Goal: Information Seeking & Learning: Find specific page/section

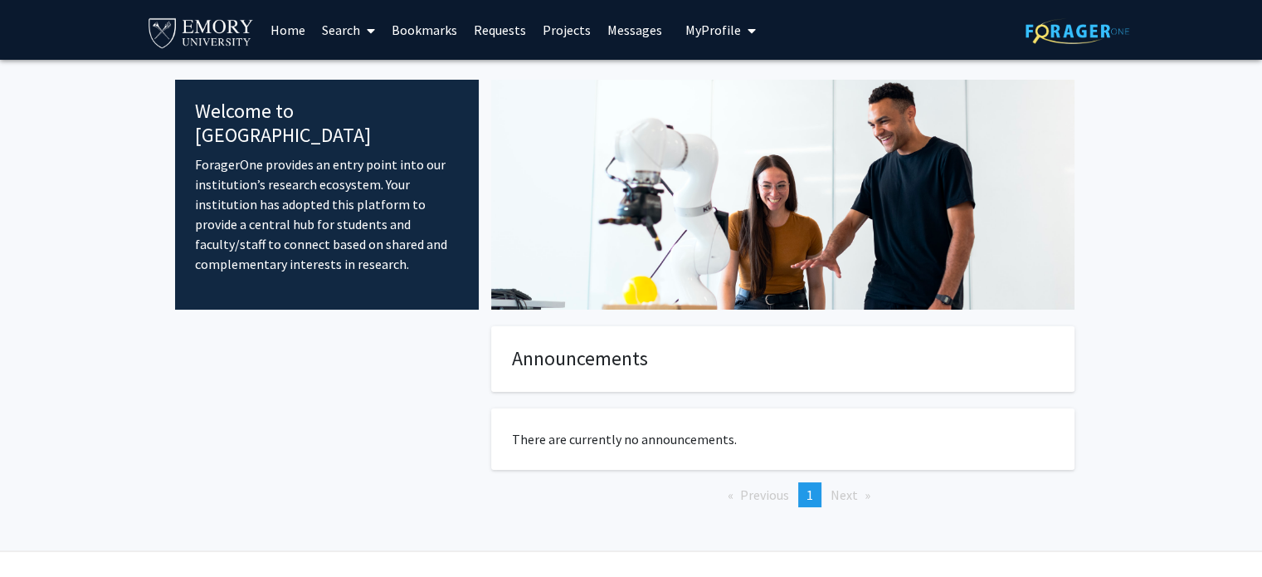
click at [347, 28] on link "Search" at bounding box center [349, 30] width 70 height 58
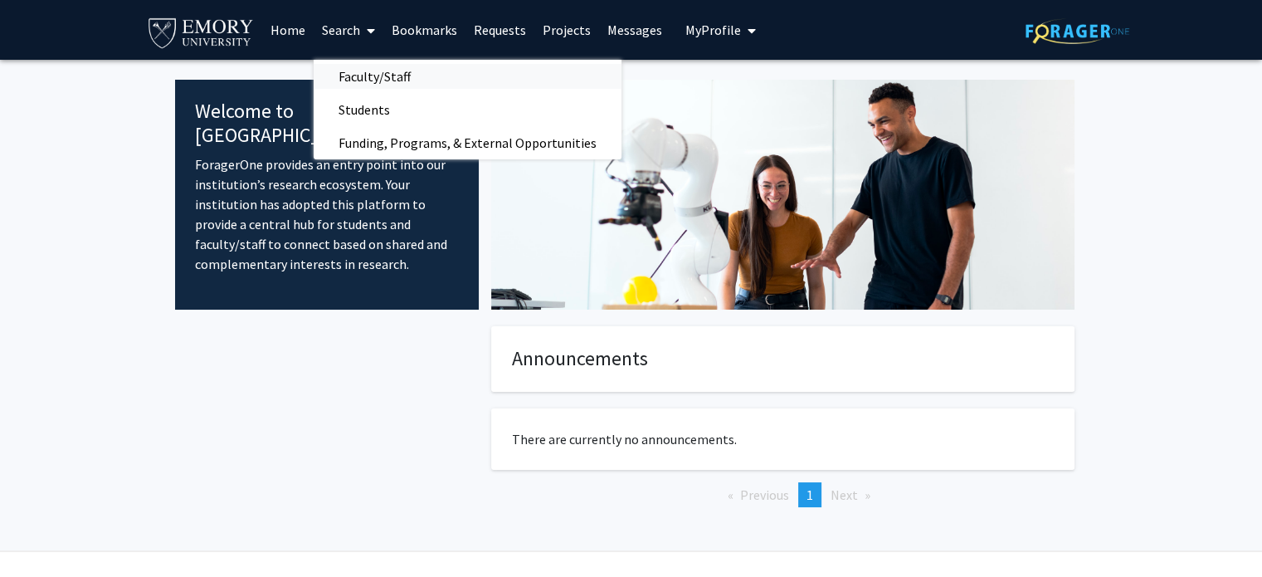
click at [359, 78] on span "Faculty/Staff" at bounding box center [375, 76] width 122 height 33
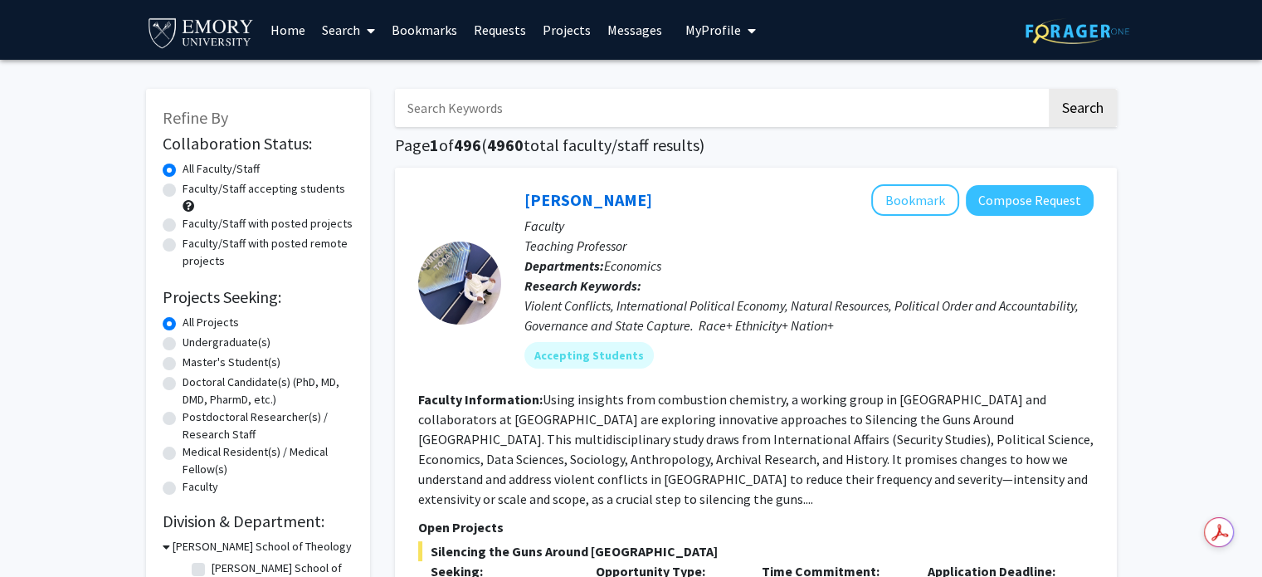
click at [183, 342] on label "Undergraduate(s)" at bounding box center [227, 342] width 88 height 17
click at [183, 342] on input "Undergraduate(s)" at bounding box center [188, 339] width 11 height 11
radio input "true"
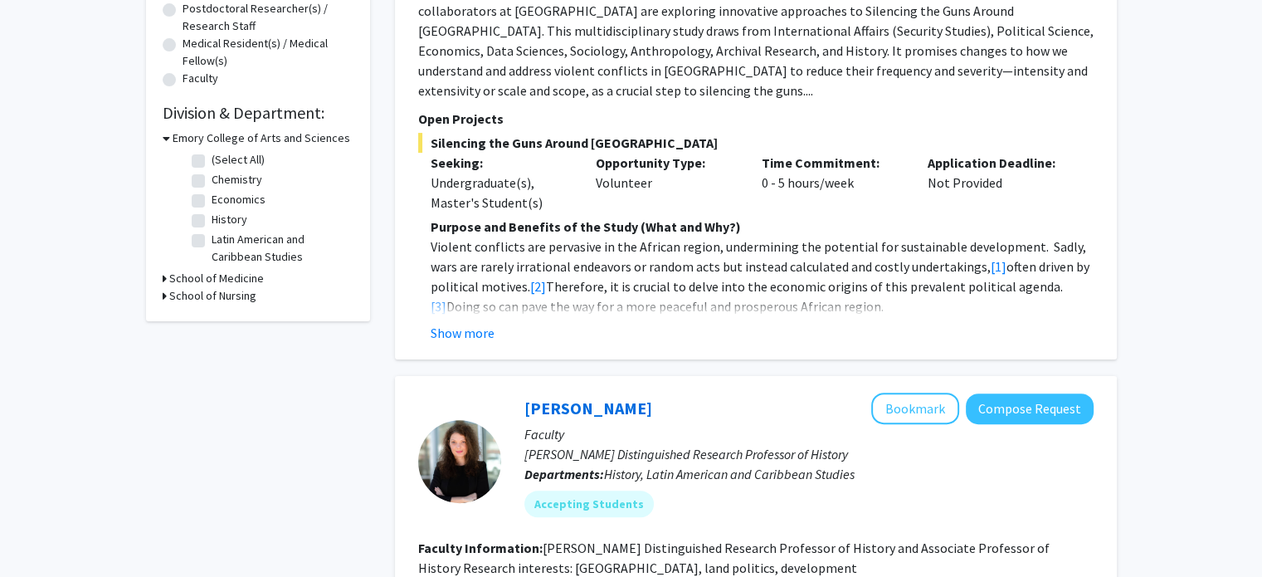
scroll to position [415, 0]
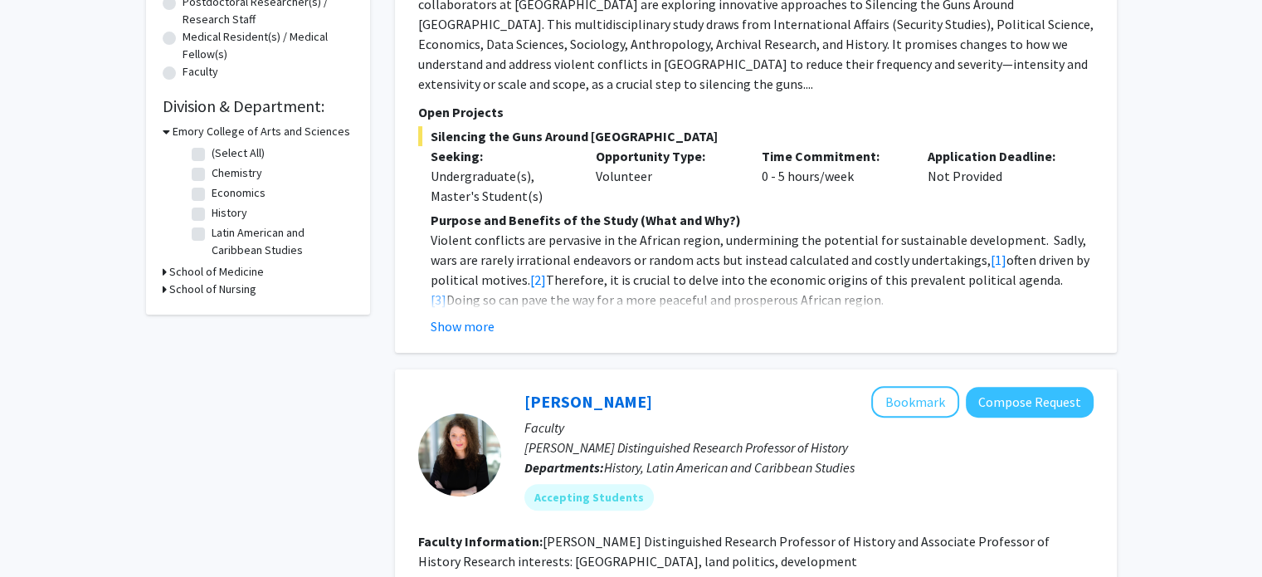
click at [166, 272] on div "School of Medicine" at bounding box center [258, 271] width 191 height 17
click at [184, 272] on h3 "School of Medicine" at bounding box center [216, 271] width 95 height 17
click at [184, 272] on h3 "School of Medicine" at bounding box center [220, 271] width 95 height 17
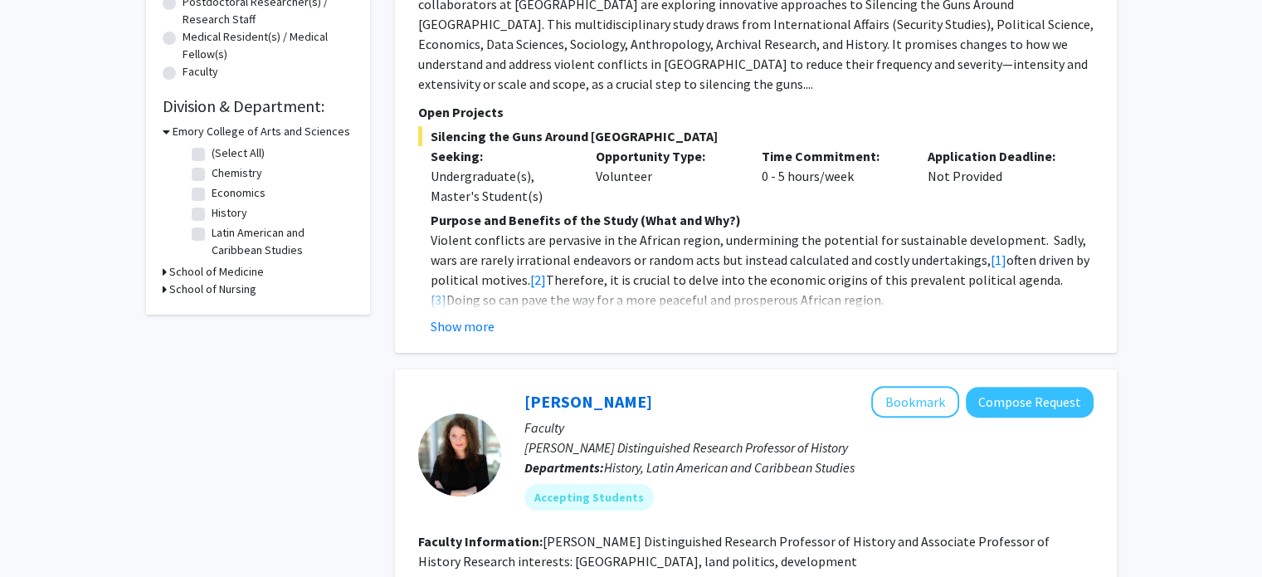
click at [198, 127] on h3 "Emory College of Arts and Sciences" at bounding box center [262, 131] width 178 height 17
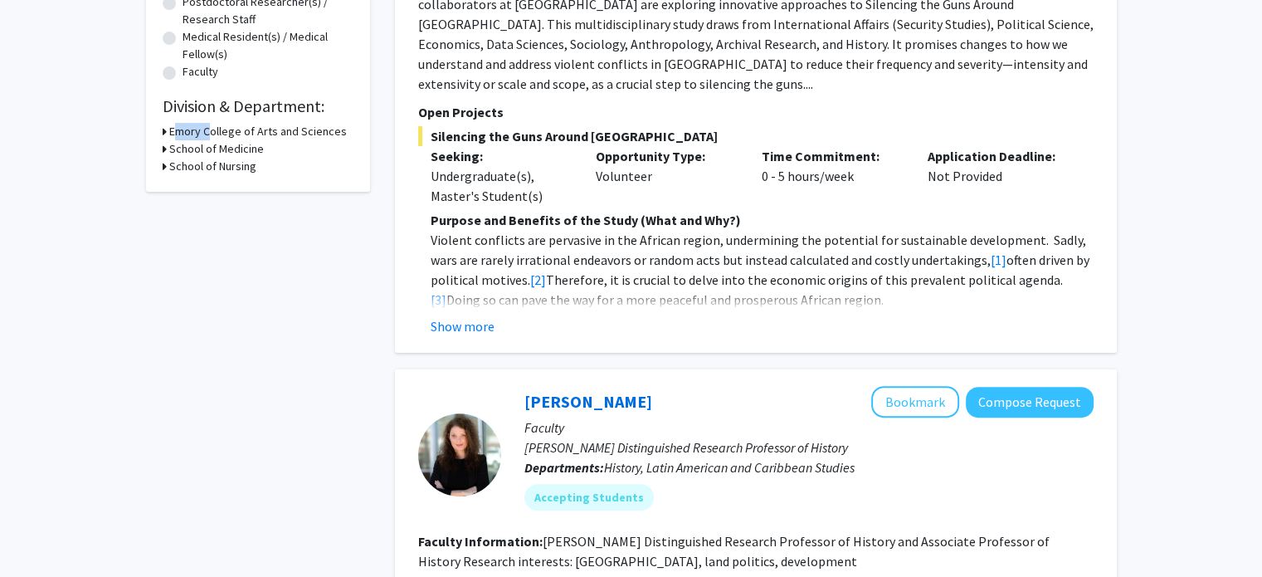
click at [198, 127] on h3 "Emory College of Arts and Sciences" at bounding box center [258, 131] width 178 height 17
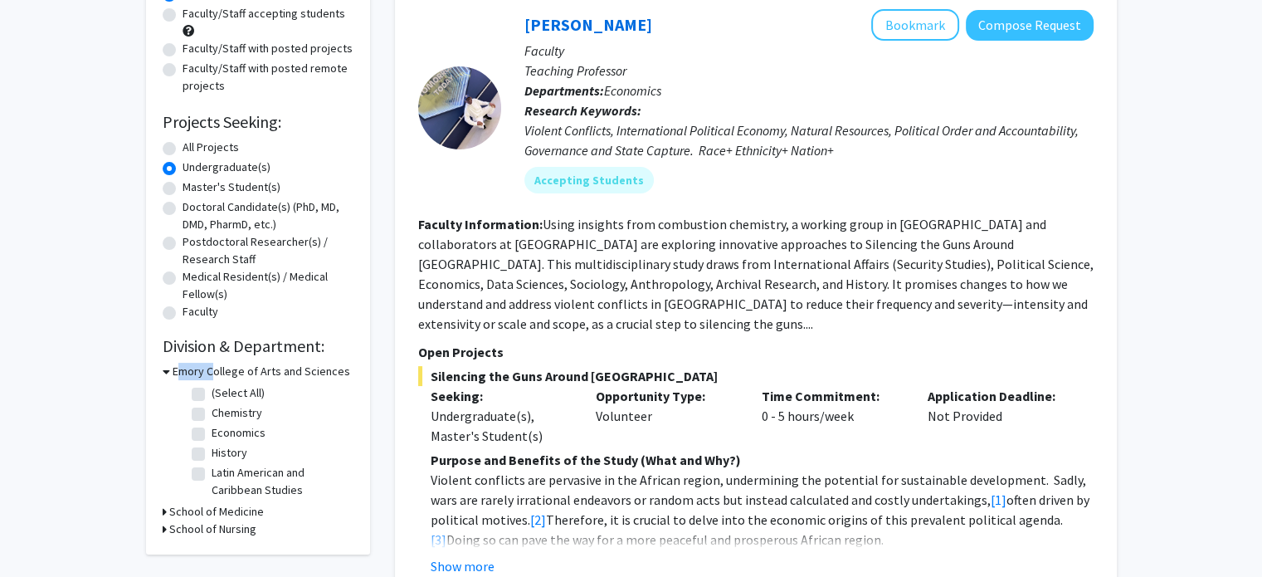
scroll to position [156, 0]
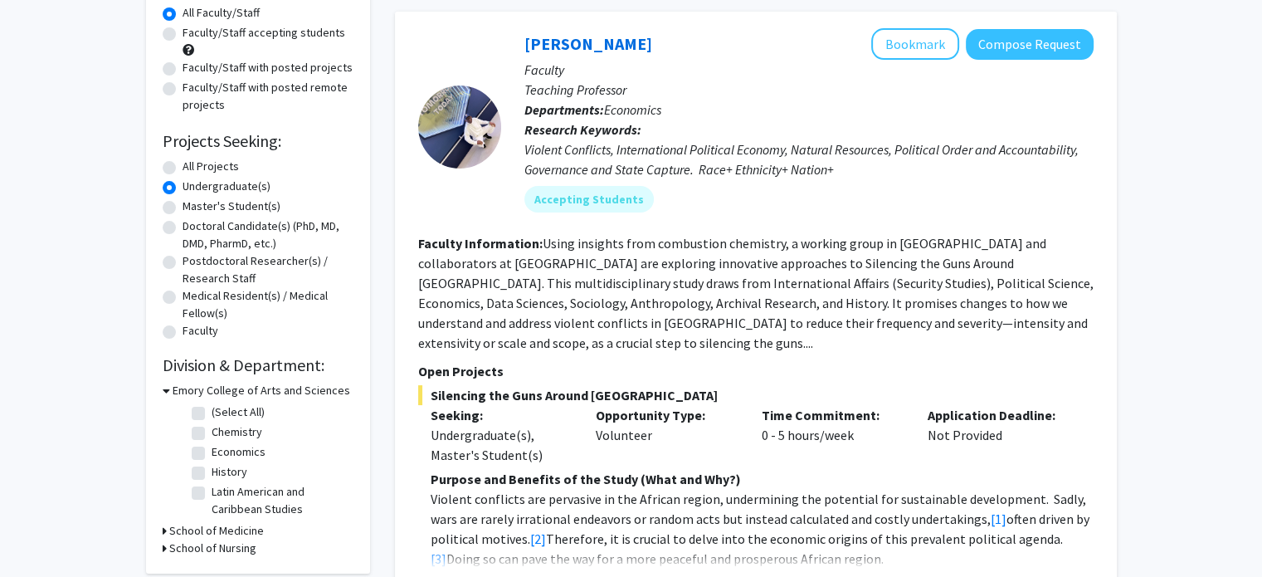
click at [183, 171] on label "All Projects" at bounding box center [211, 166] width 56 height 17
click at [183, 168] on input "All Projects" at bounding box center [188, 163] width 11 height 11
radio input "true"
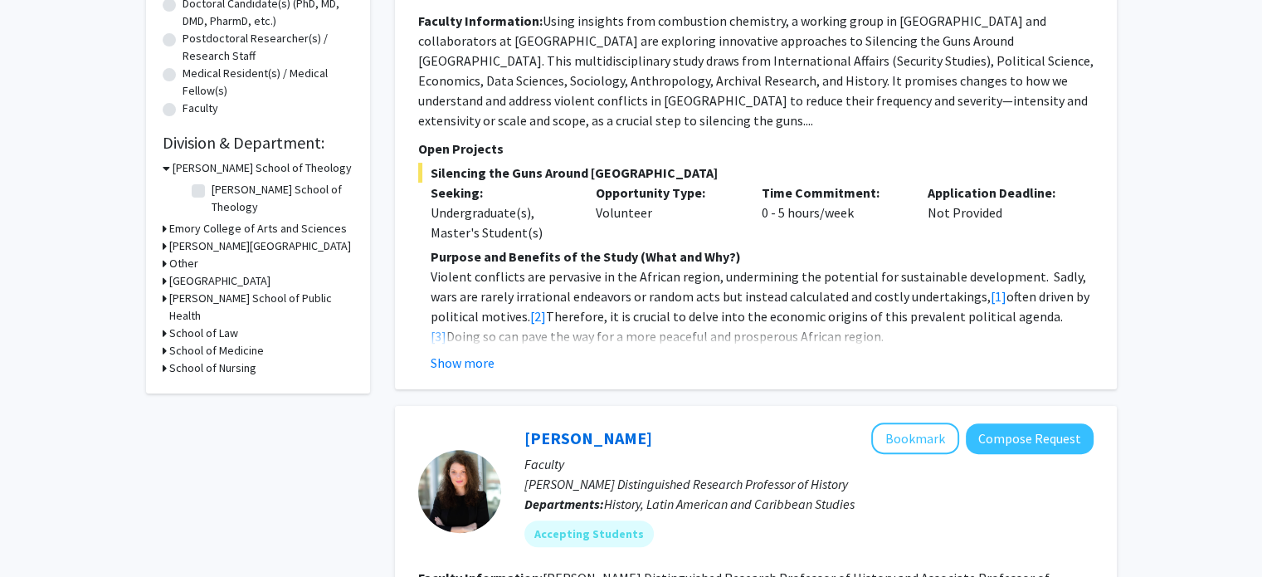
scroll to position [398, 0]
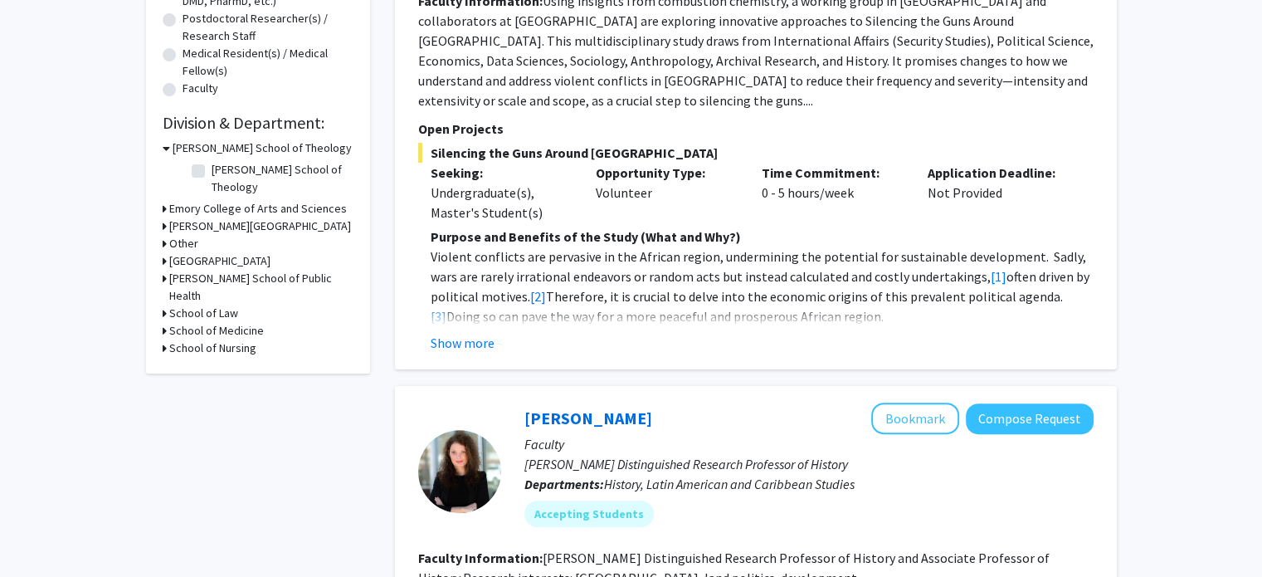
click at [194, 200] on h3 "Emory College of Arts and Sciences" at bounding box center [258, 208] width 178 height 17
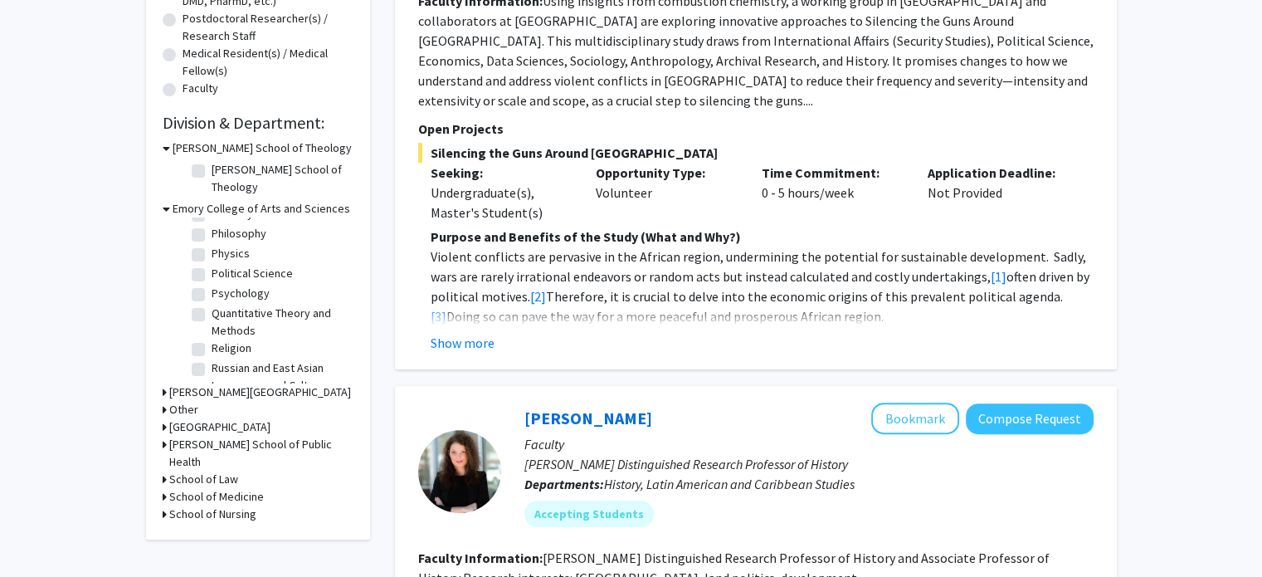
scroll to position [672, 0]
click at [212, 261] on label "Physics" at bounding box center [231, 269] width 38 height 17
click at [212, 261] on input "Physics" at bounding box center [217, 266] width 11 height 11
checkbox input "true"
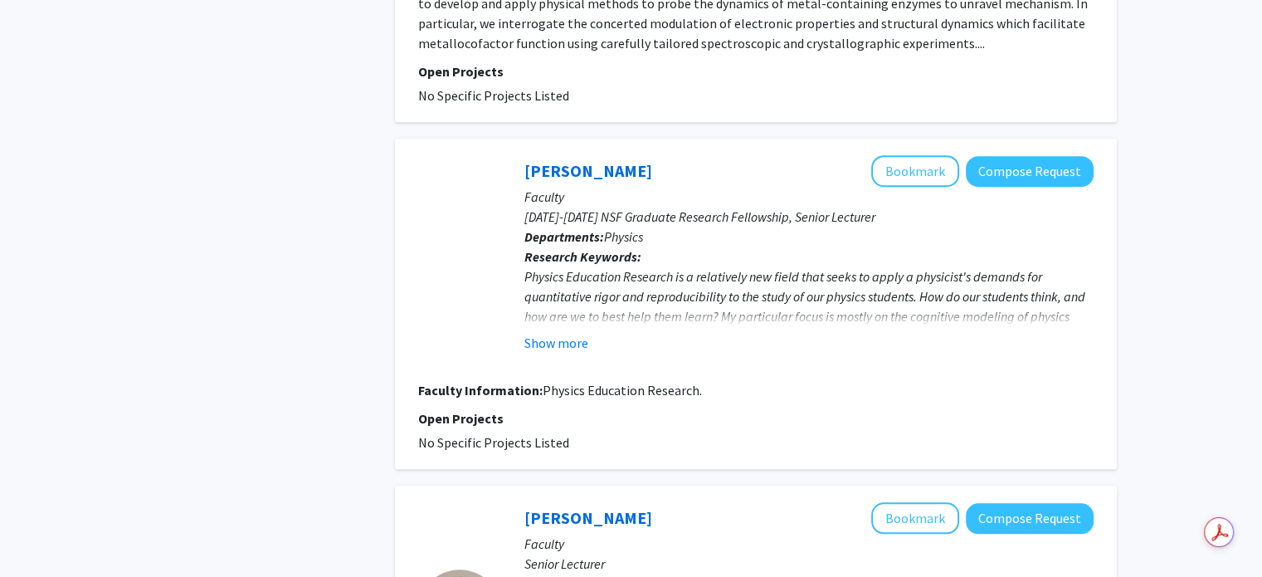
scroll to position [1282, 0]
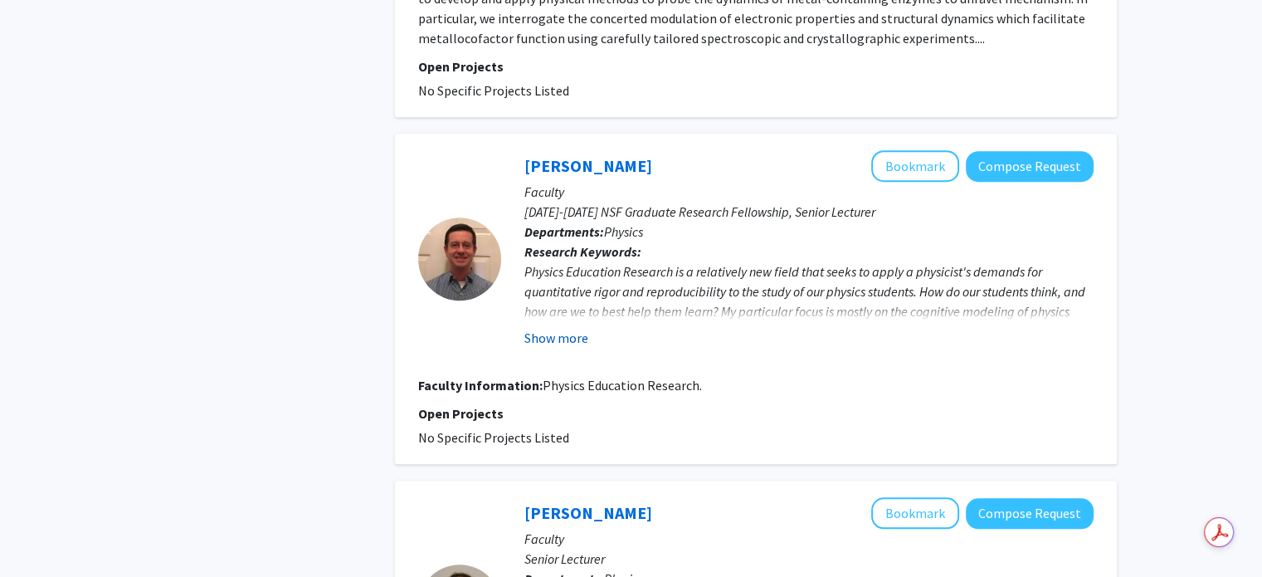
click at [558, 334] on button "Show more" at bounding box center [557, 338] width 64 height 20
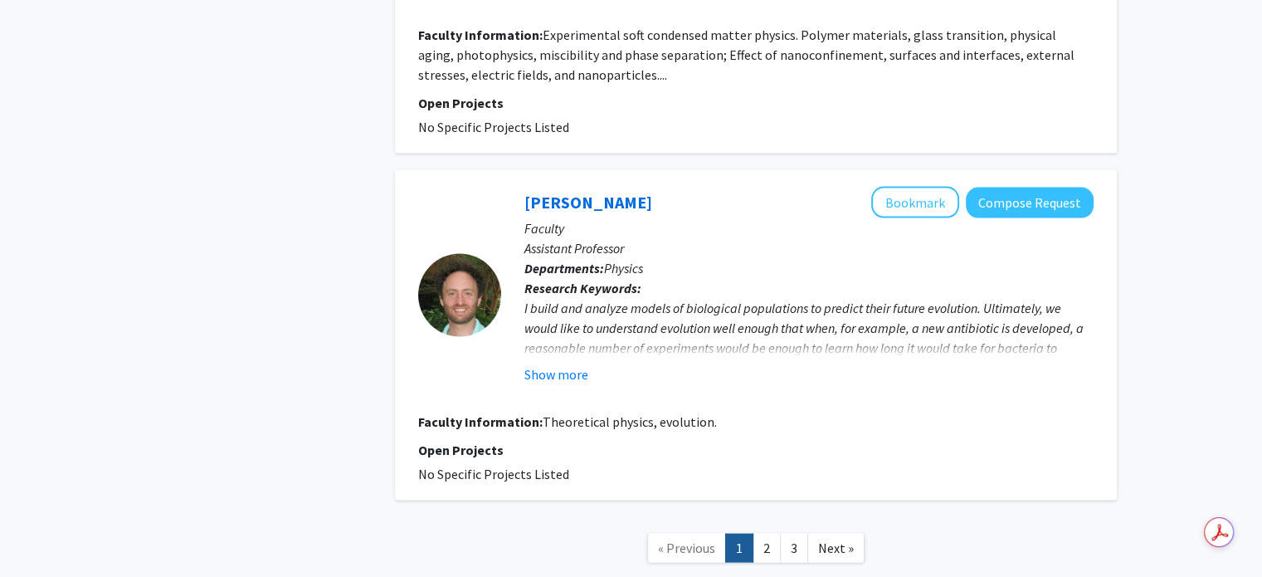
scroll to position [3232, 0]
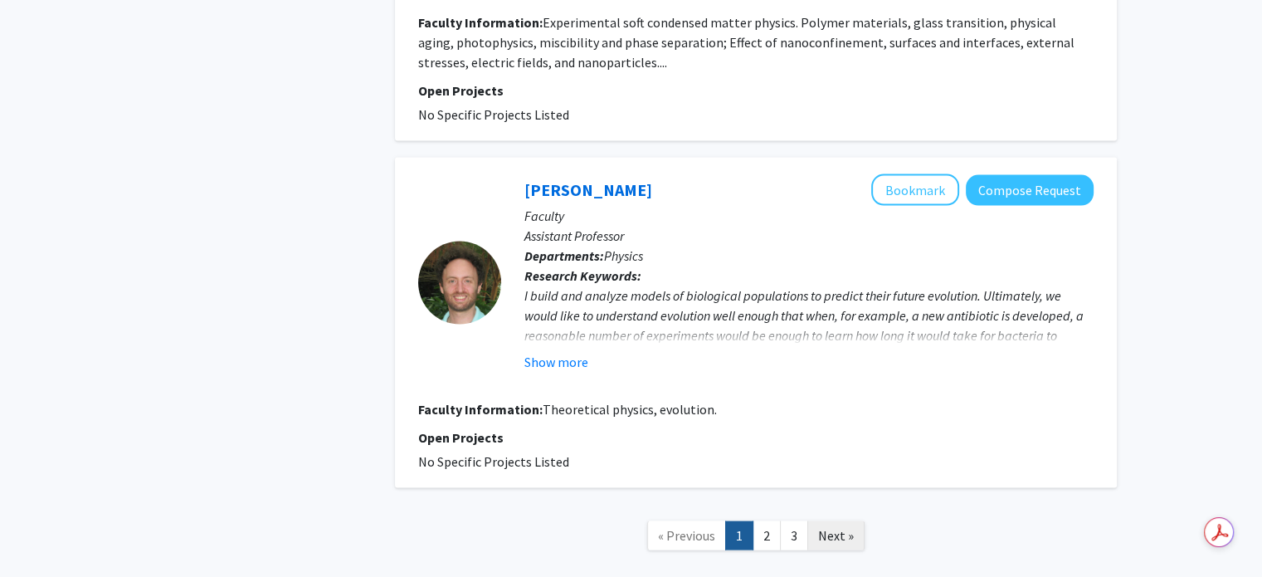
click at [827, 527] on span "Next »" at bounding box center [836, 535] width 36 height 17
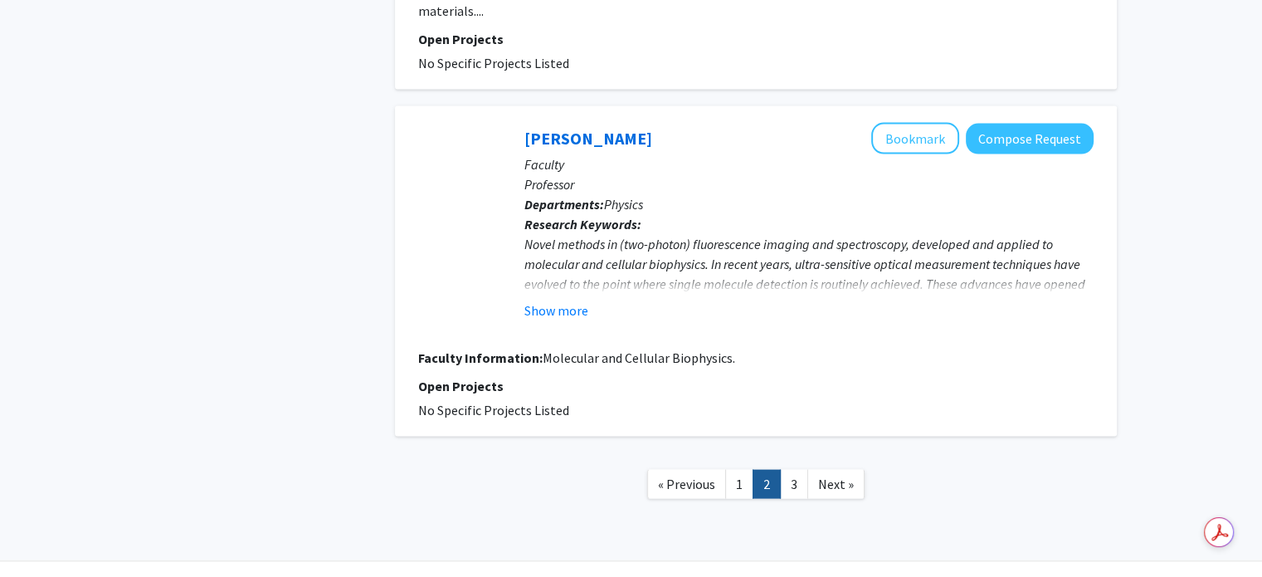
scroll to position [3391, 0]
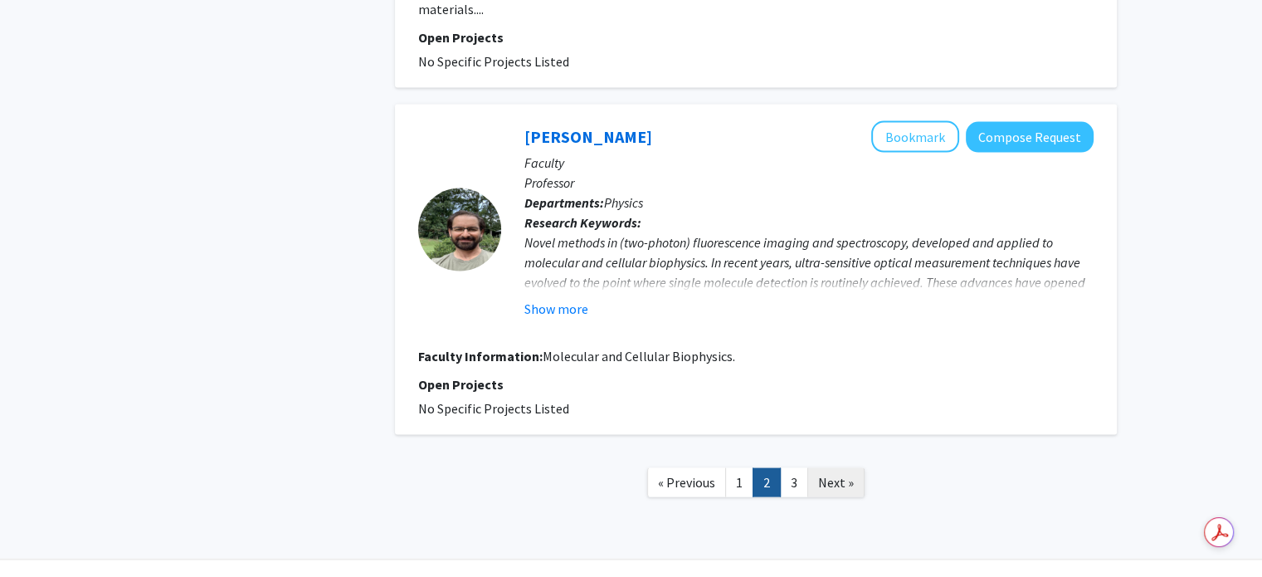
click at [832, 474] on span "Next »" at bounding box center [836, 482] width 36 height 17
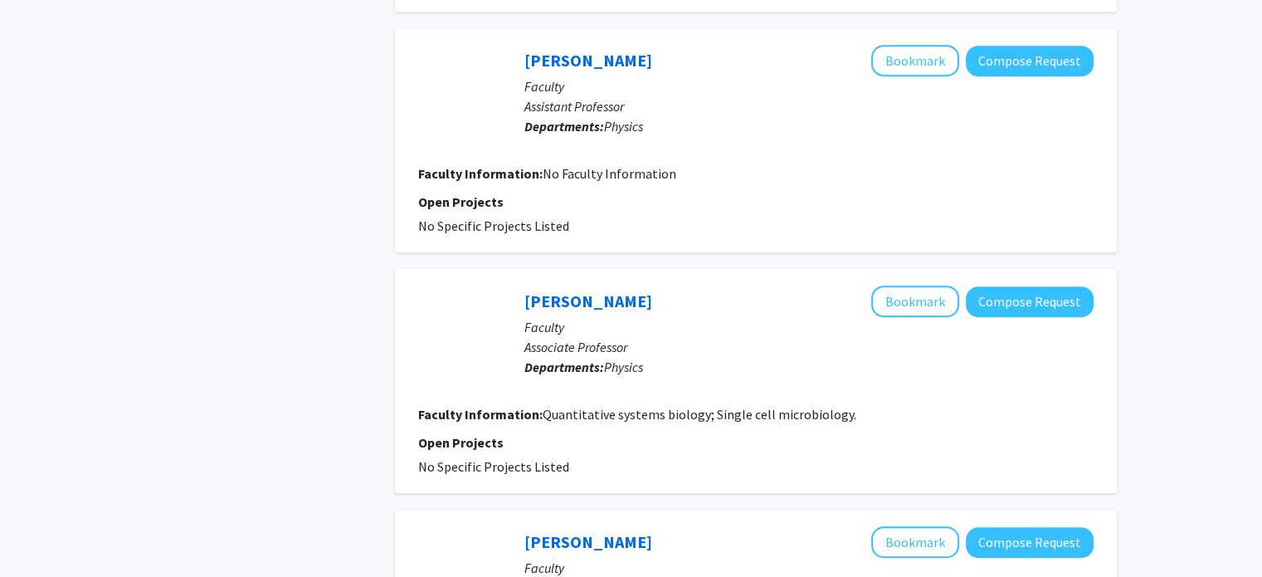
scroll to position [1317, 0]
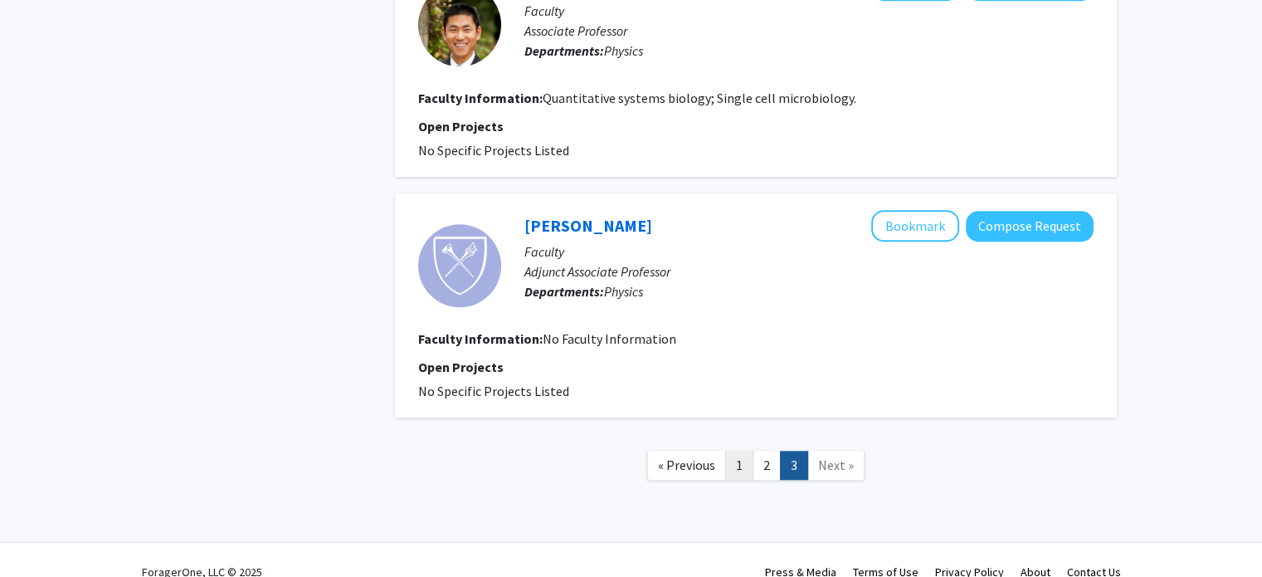
click at [737, 451] on link "1" at bounding box center [739, 465] width 28 height 29
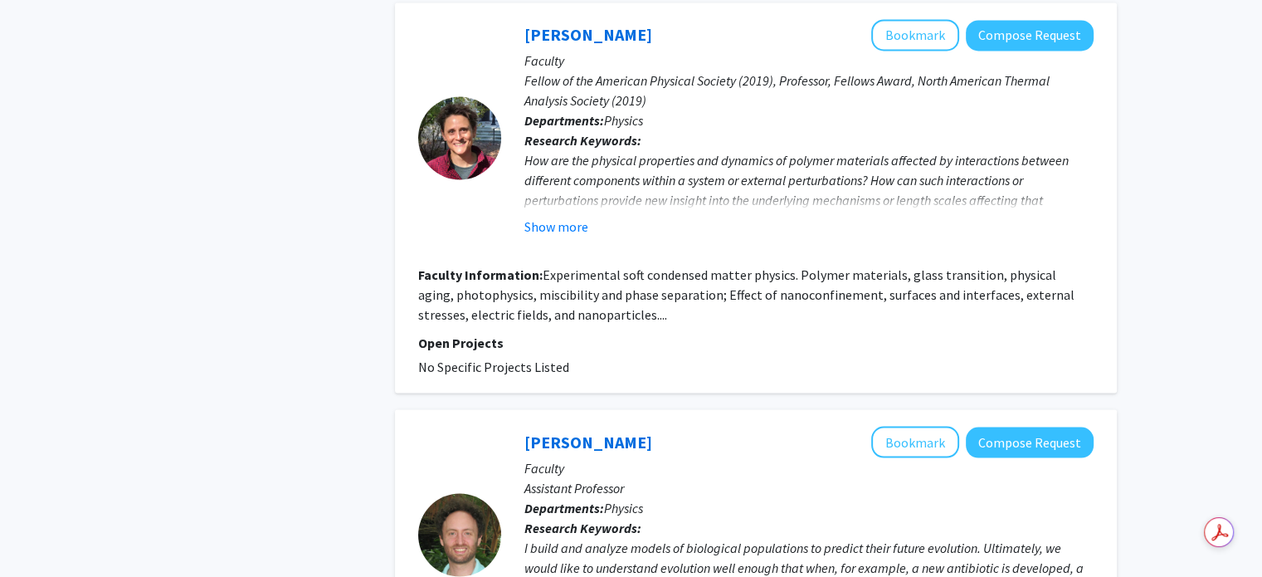
scroll to position [3220, 0]
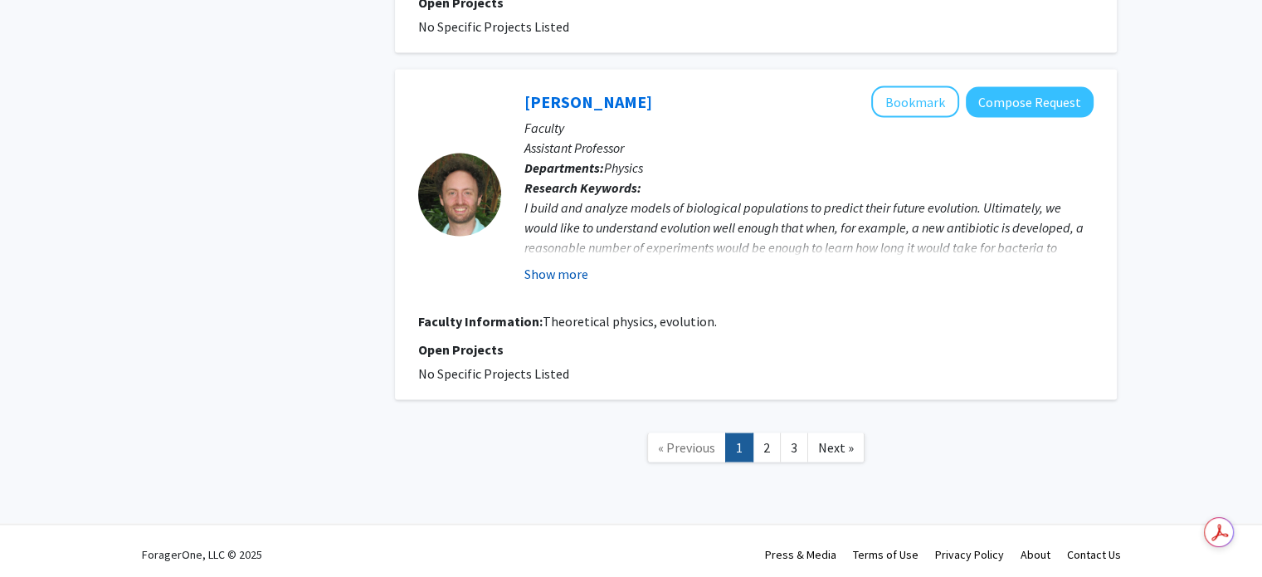
click at [545, 273] on button "Show more" at bounding box center [557, 274] width 64 height 20
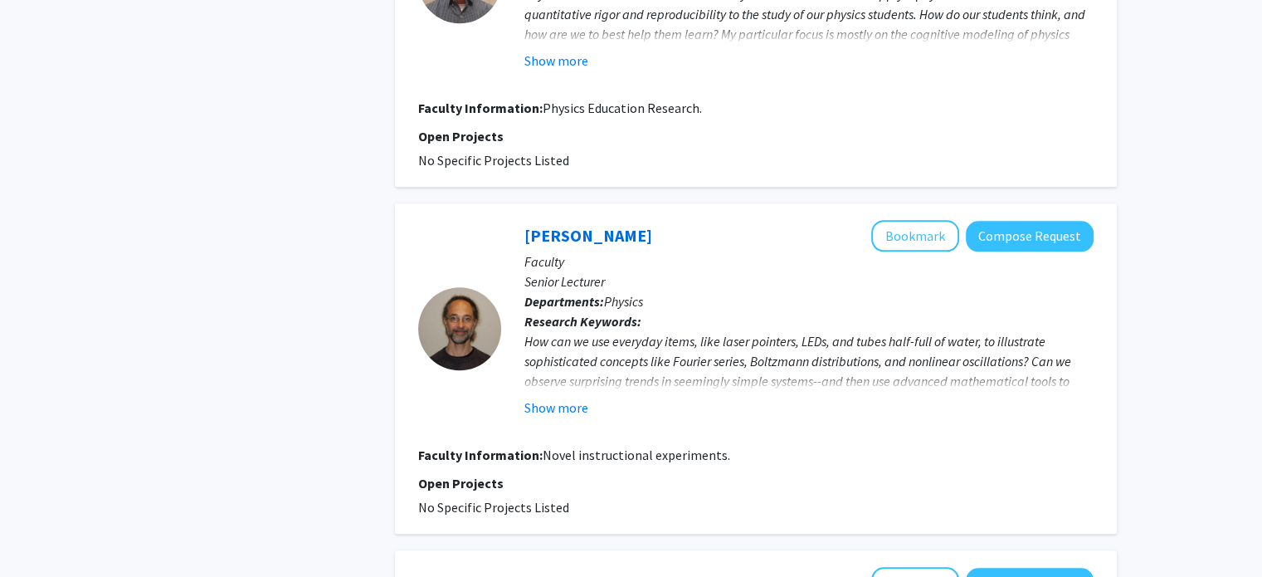
scroll to position [1559, 0]
click at [566, 406] on button "Show more" at bounding box center [557, 408] width 64 height 20
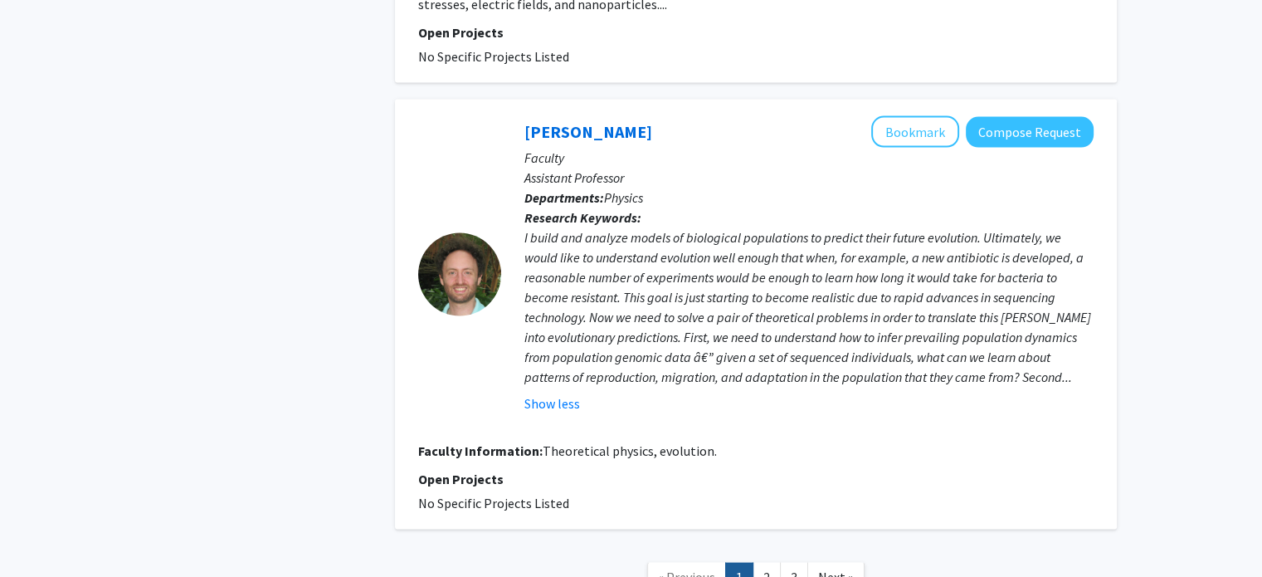
scroll to position [3340, 0]
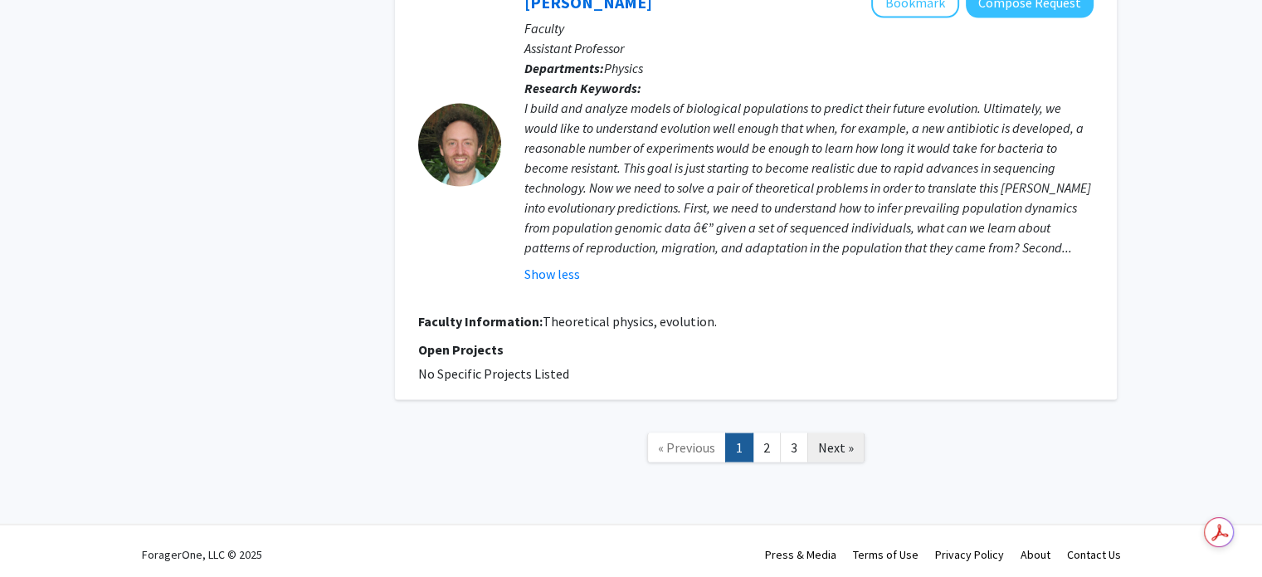
click at [844, 453] on link "Next »" at bounding box center [836, 447] width 57 height 29
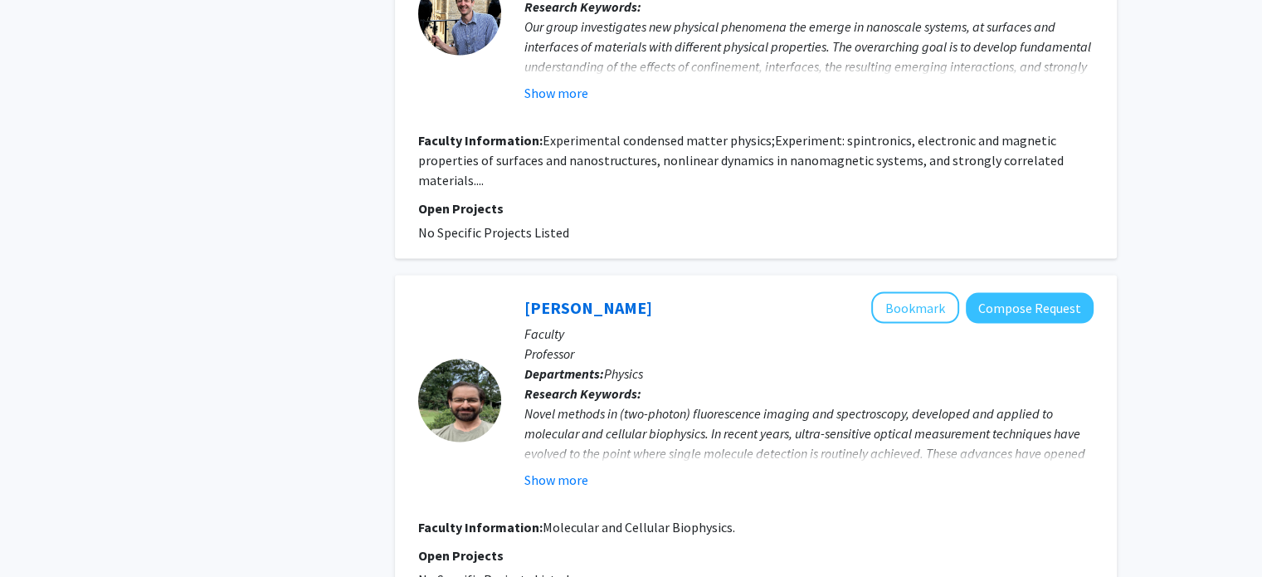
scroll to position [3406, 0]
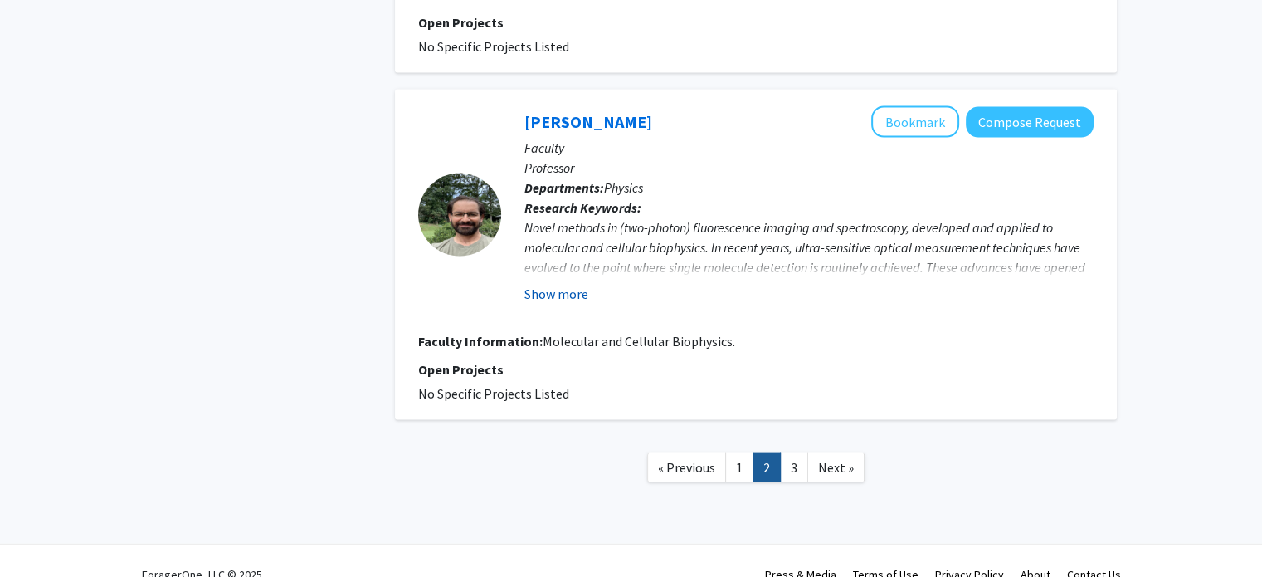
click at [554, 284] on button "Show more" at bounding box center [557, 294] width 64 height 20
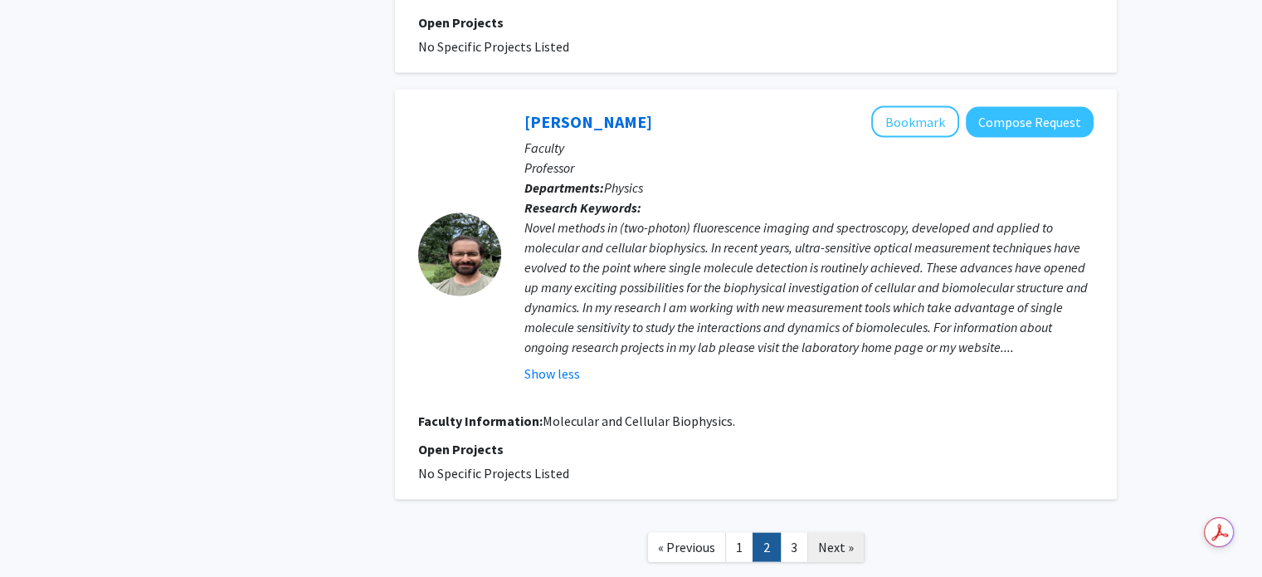
click at [850, 539] on span "Next »" at bounding box center [836, 547] width 36 height 17
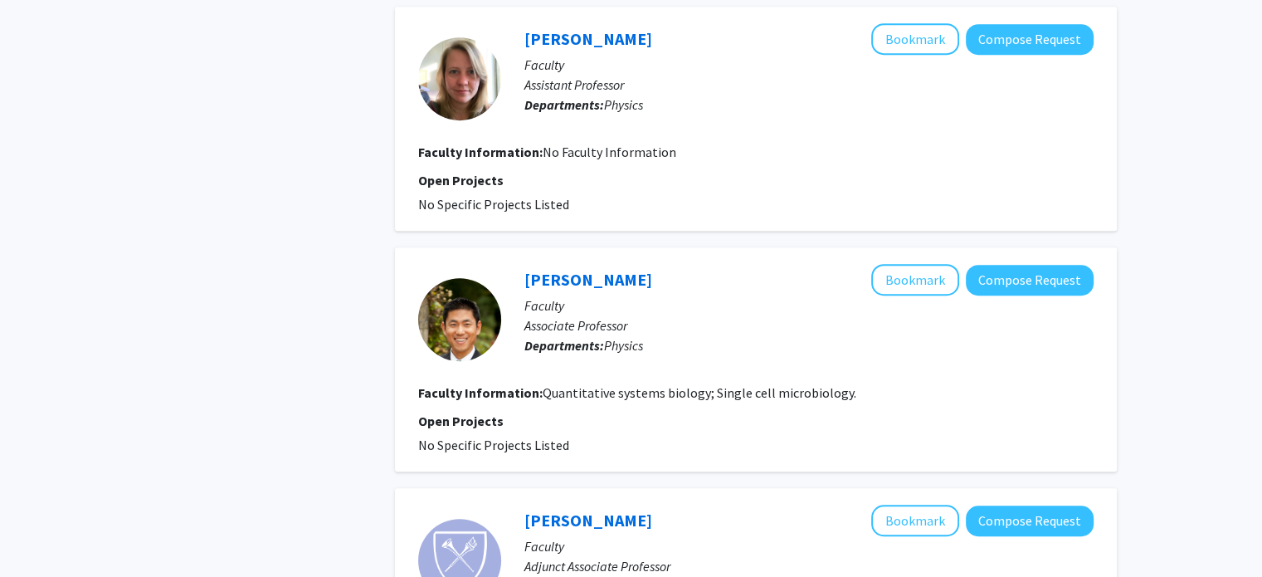
scroll to position [1317, 0]
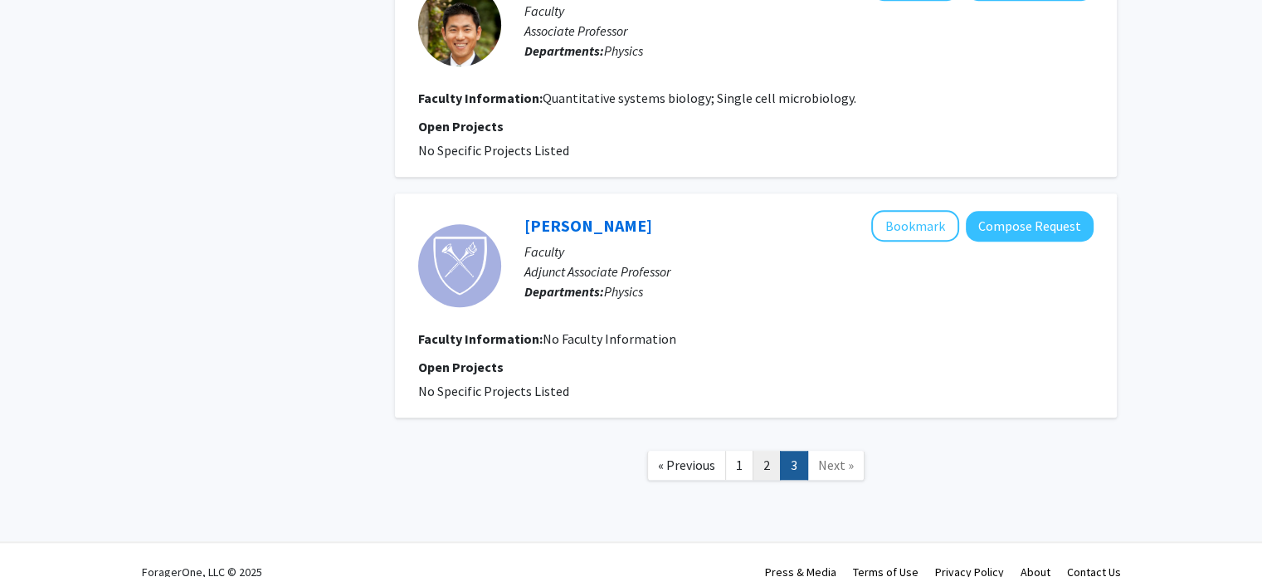
click at [765, 451] on link "2" at bounding box center [767, 465] width 28 height 29
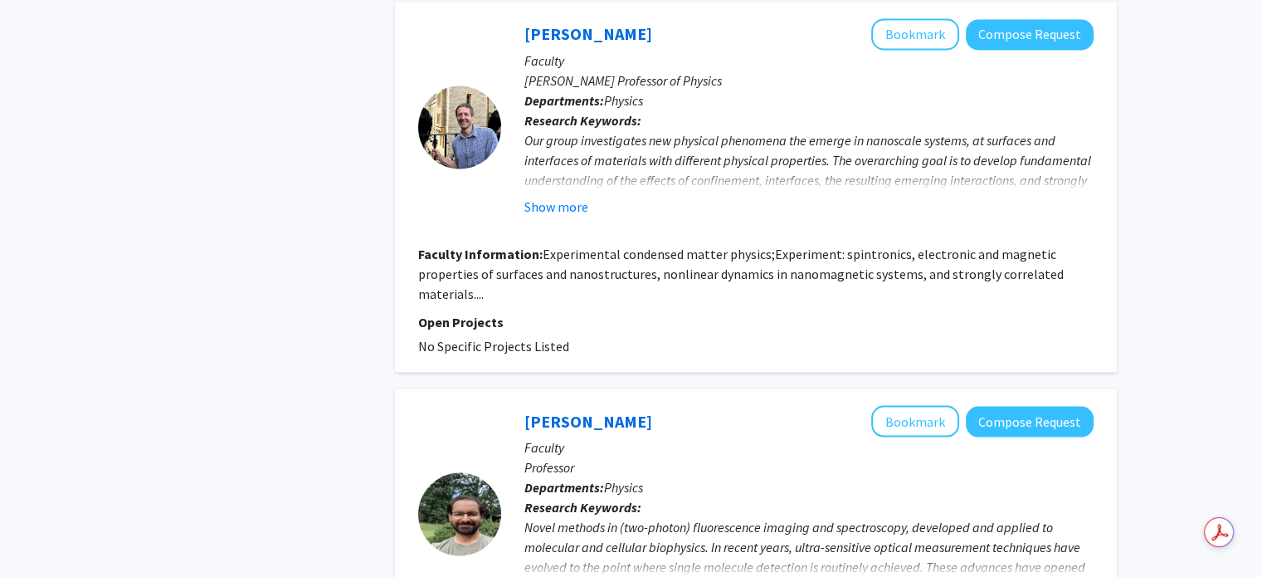
scroll to position [3406, 0]
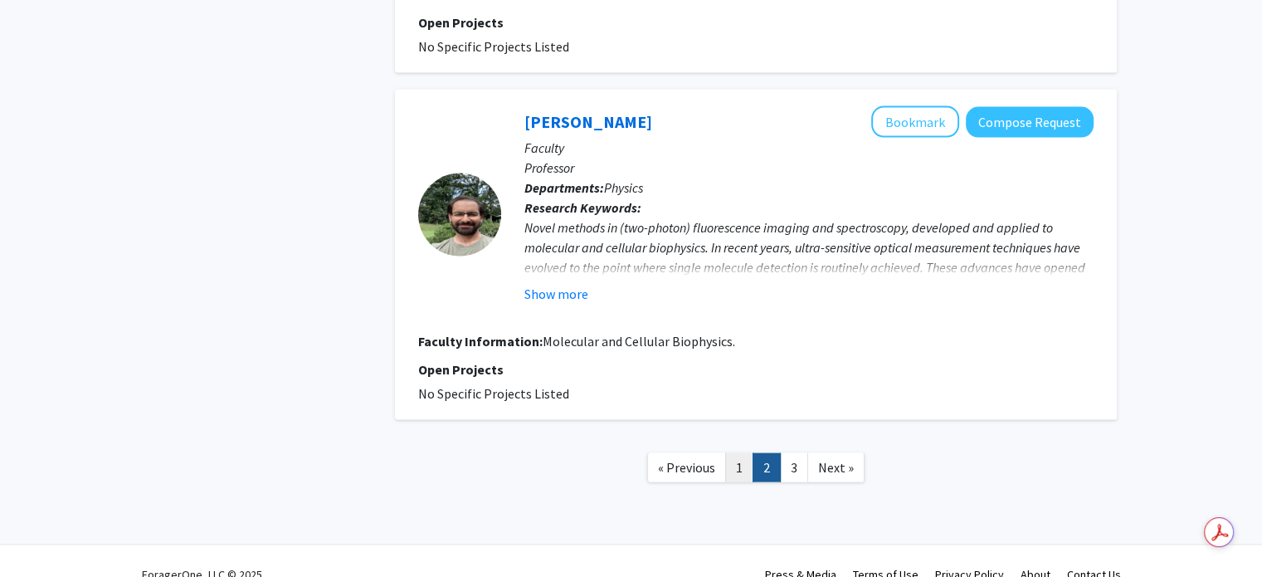
click at [744, 453] on link "1" at bounding box center [739, 467] width 28 height 29
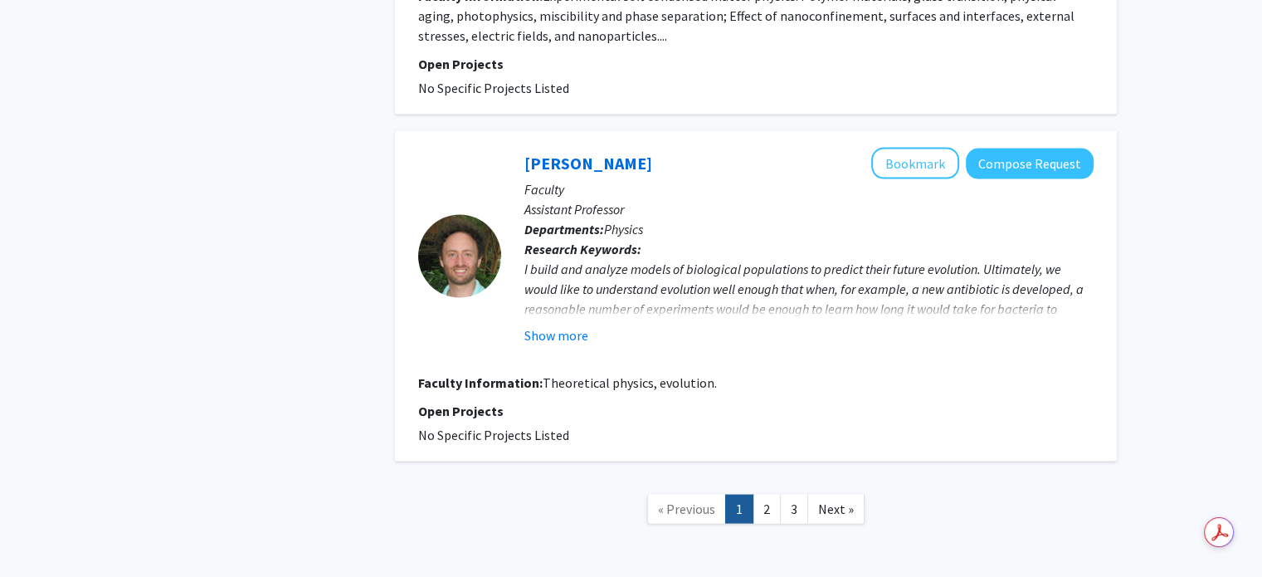
scroll to position [3220, 0]
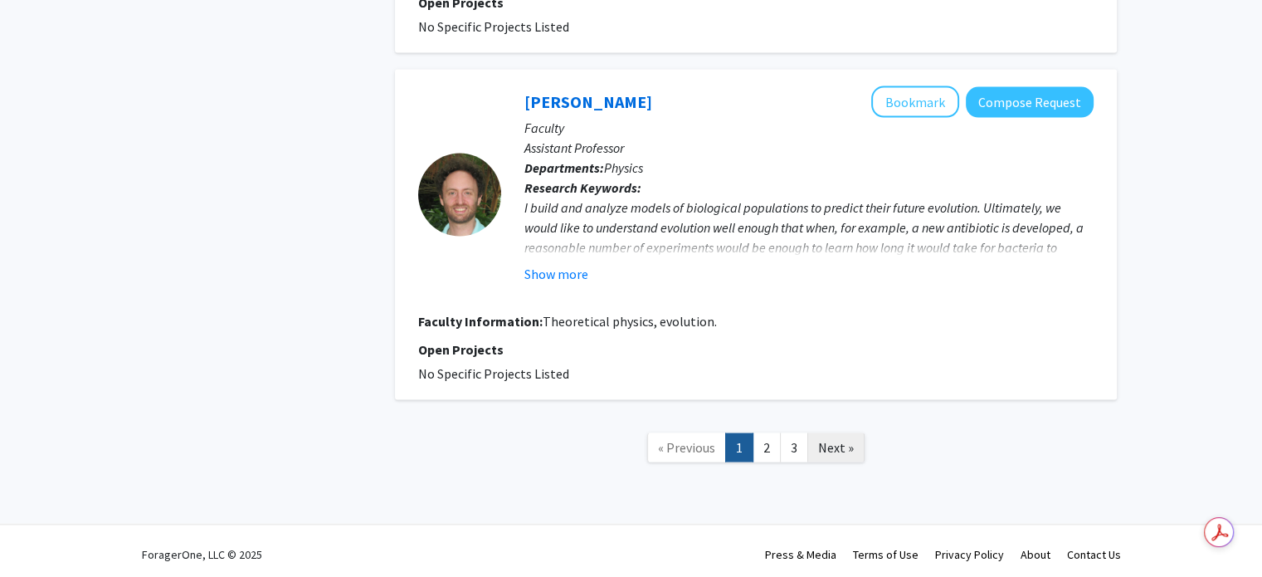
click at [825, 445] on span "Next »" at bounding box center [836, 447] width 36 height 17
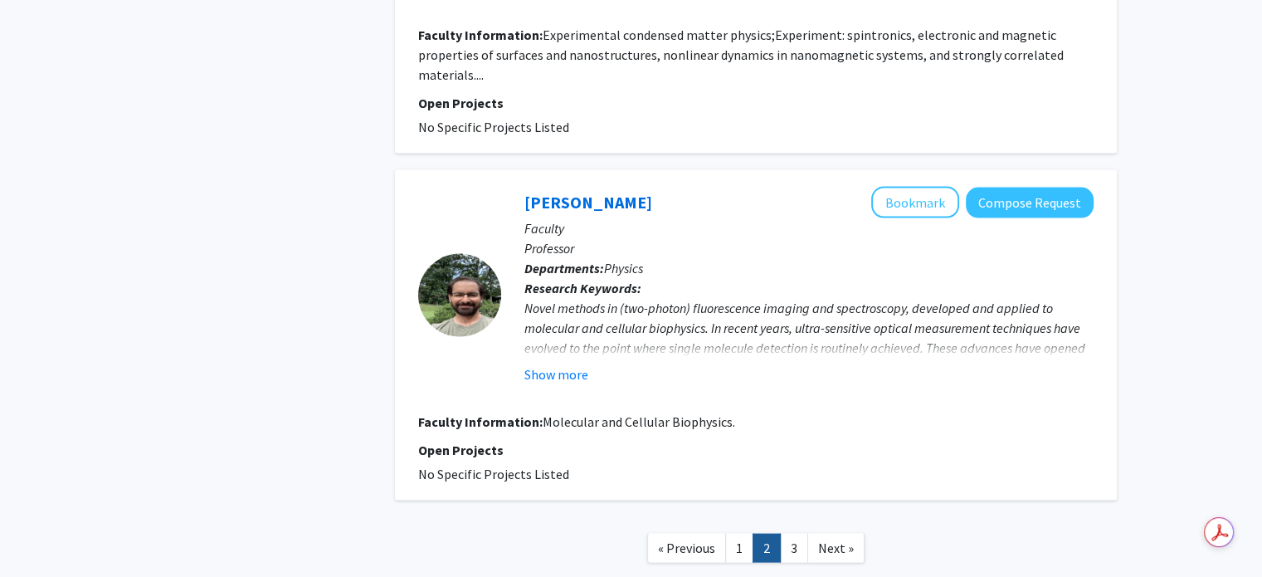
scroll to position [3346, 0]
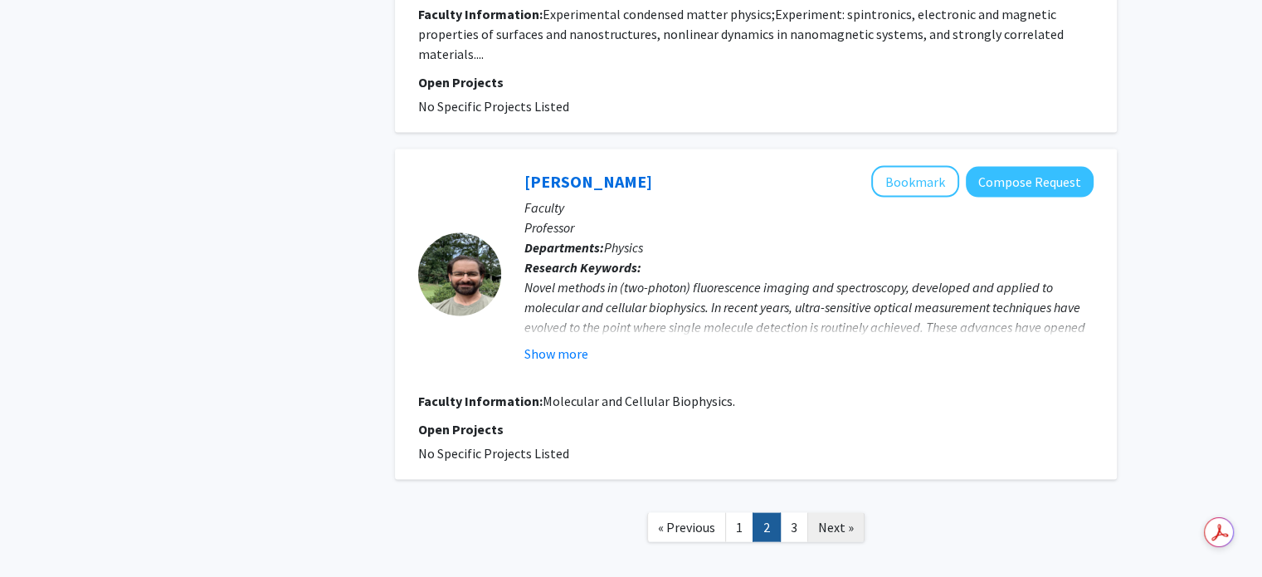
click at [832, 513] on link "Next »" at bounding box center [836, 527] width 57 height 29
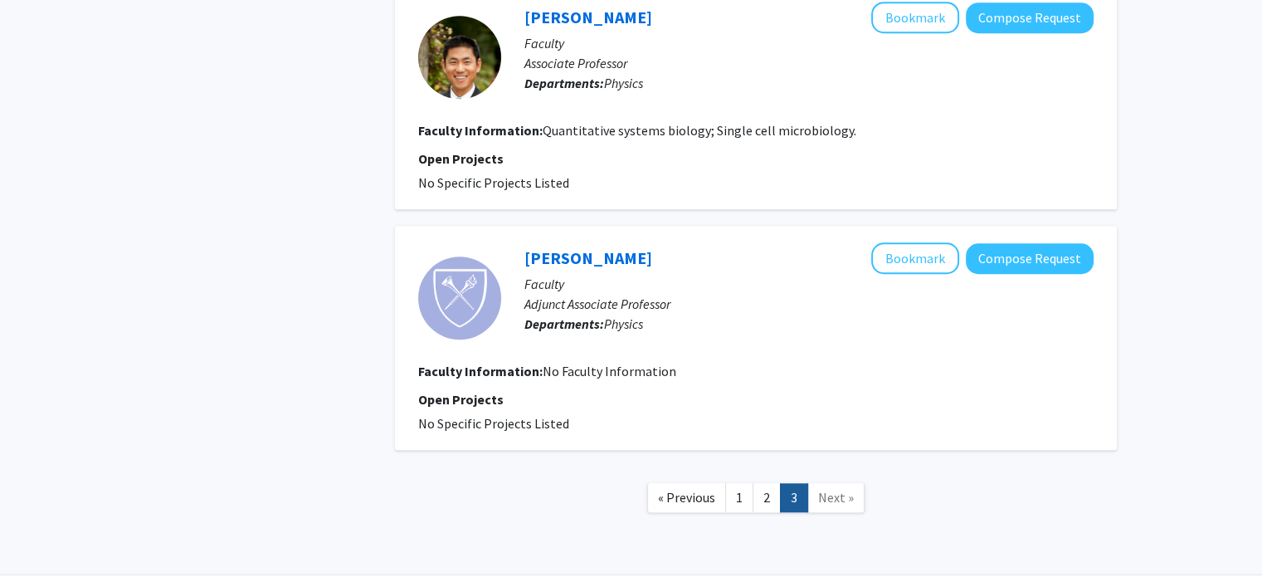
scroll to position [1286, 0]
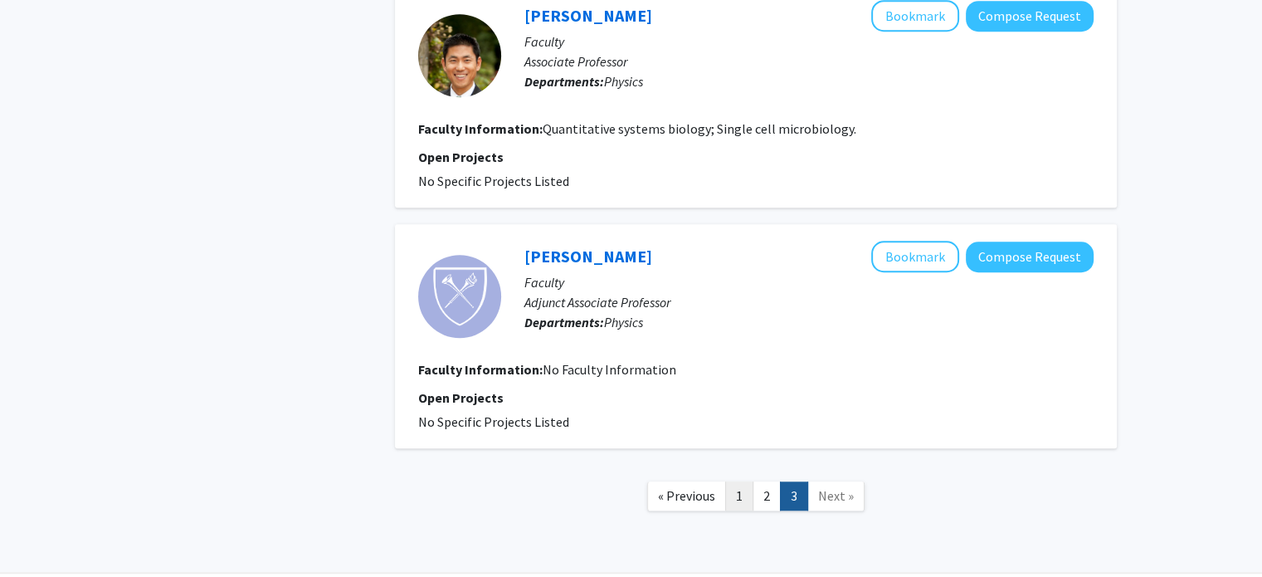
click at [737, 481] on link "1" at bounding box center [739, 495] width 28 height 29
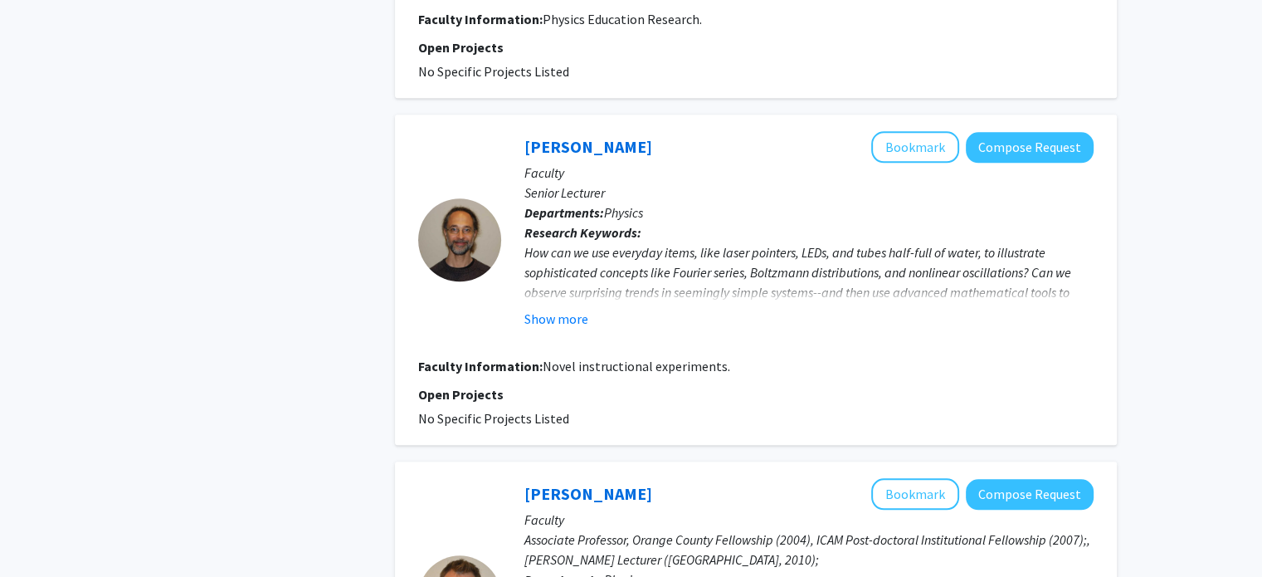
scroll to position [1659, 0]
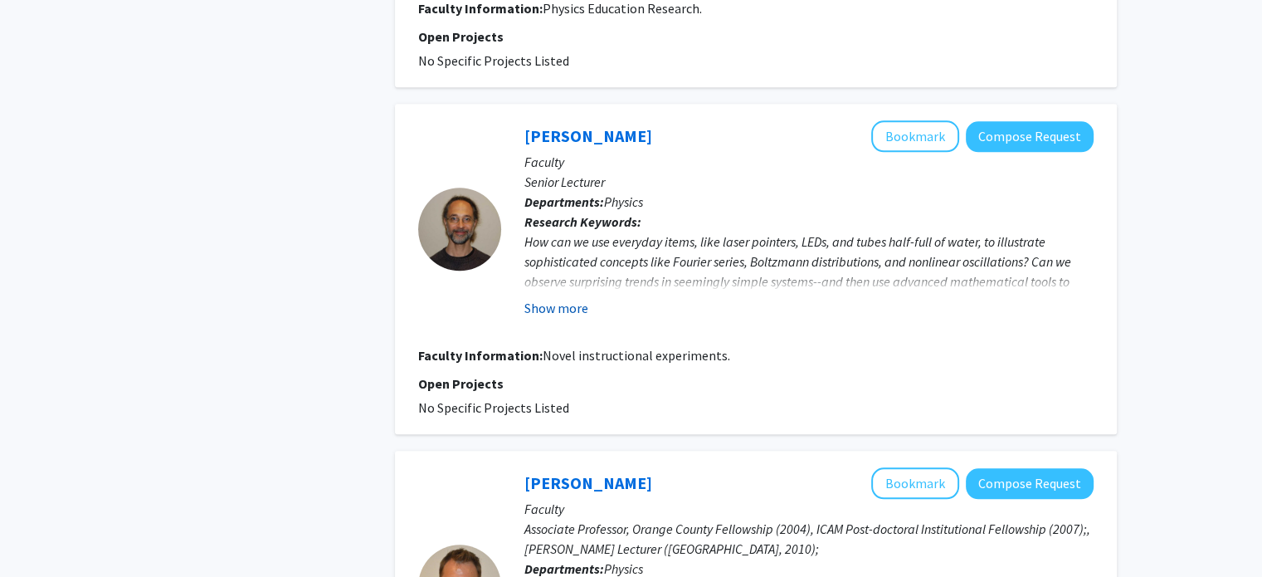
click at [555, 305] on button "Show more" at bounding box center [557, 308] width 64 height 20
